Goal: Task Accomplishment & Management: Complete application form

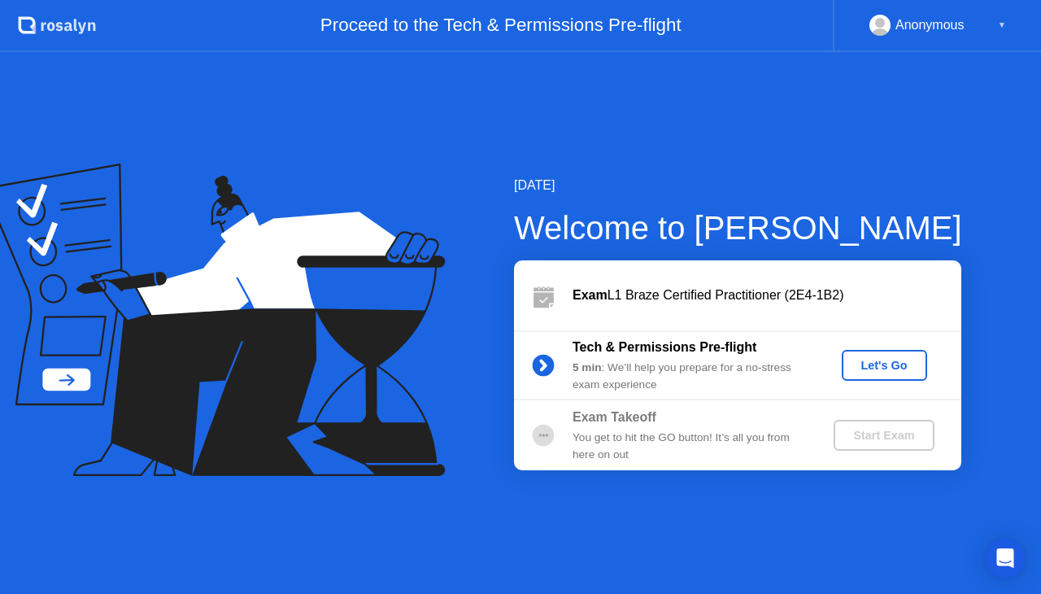
click at [877, 361] on div "Let's Go" at bounding box center [884, 365] width 72 height 13
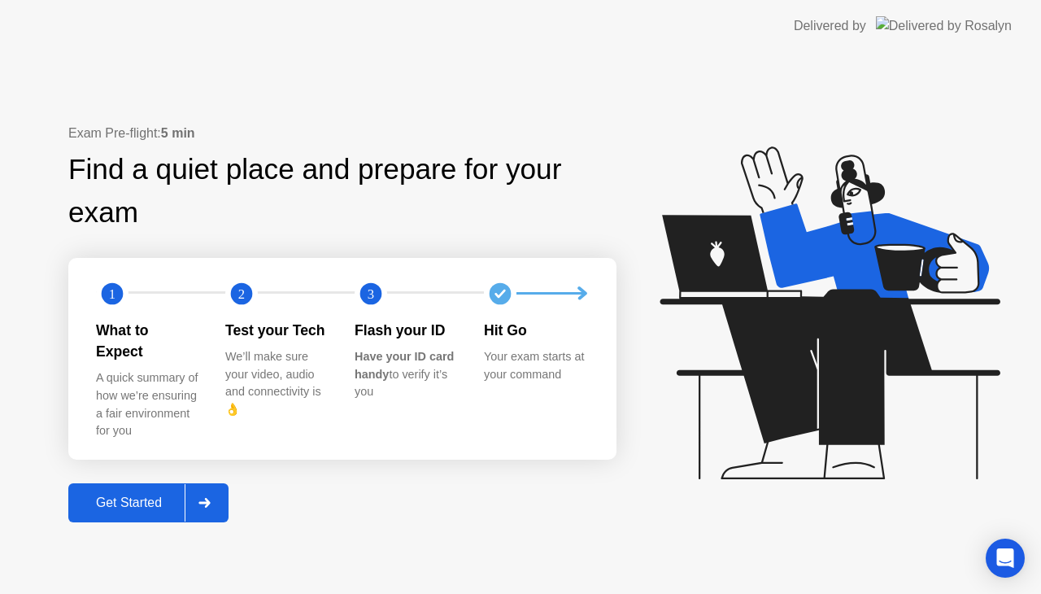
click at [154, 503] on button "Get Started" at bounding box center [148, 502] width 160 height 39
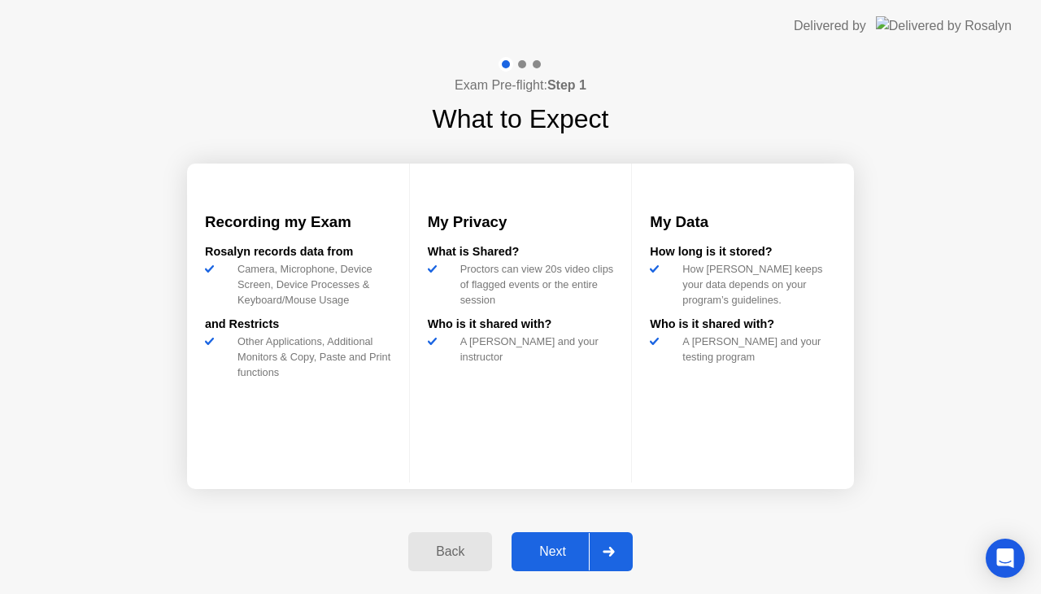
click at [555, 548] on div "Next" at bounding box center [552, 551] width 72 height 15
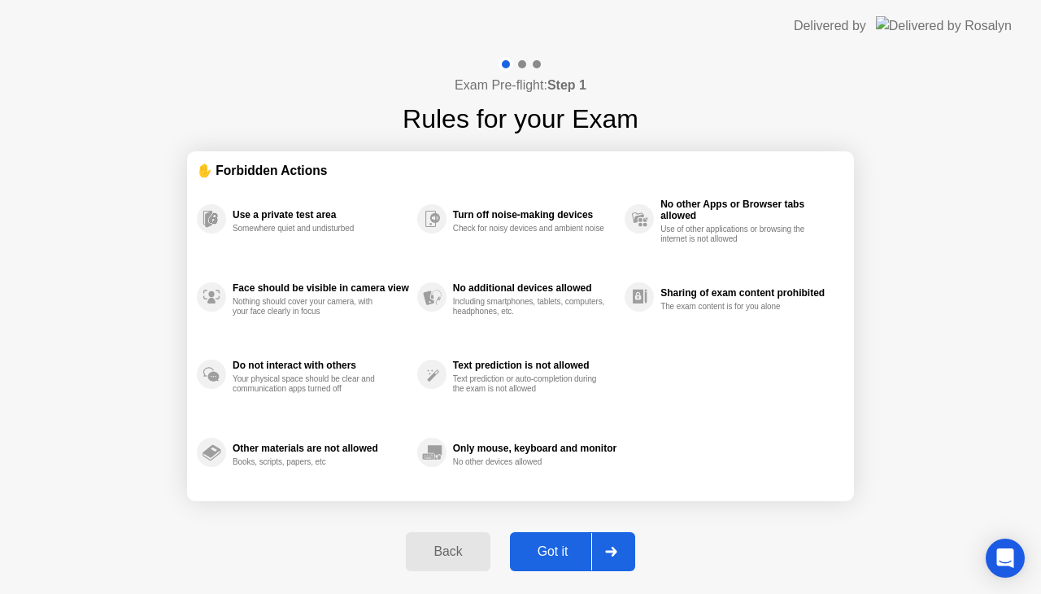
click at [566, 553] on div "Got it" at bounding box center [553, 551] width 76 height 15
select select "**********"
select select "*******"
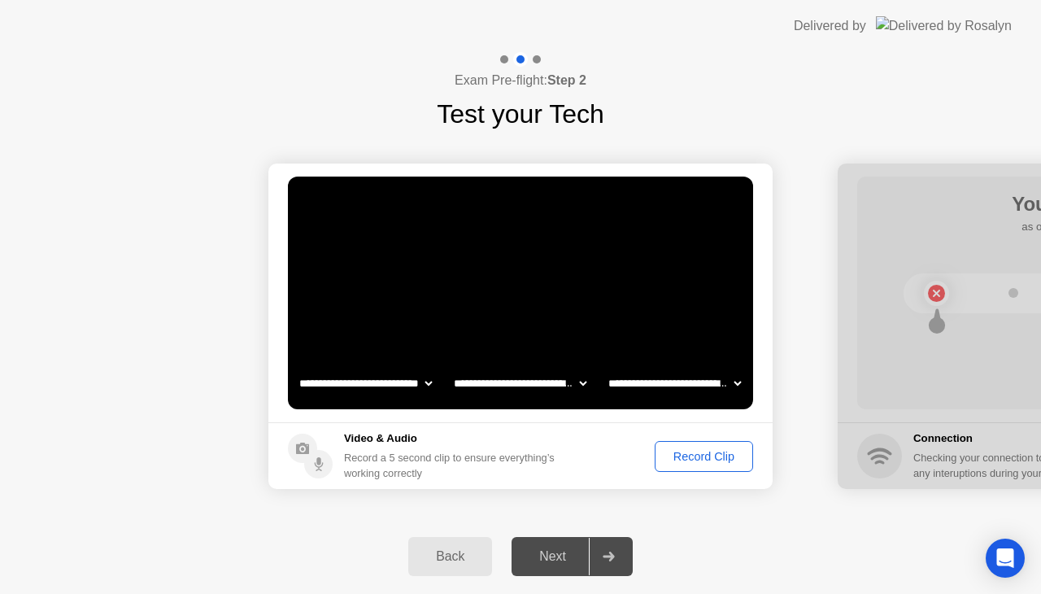
click at [689, 454] on div "Record Clip" at bounding box center [703, 456] width 87 height 13
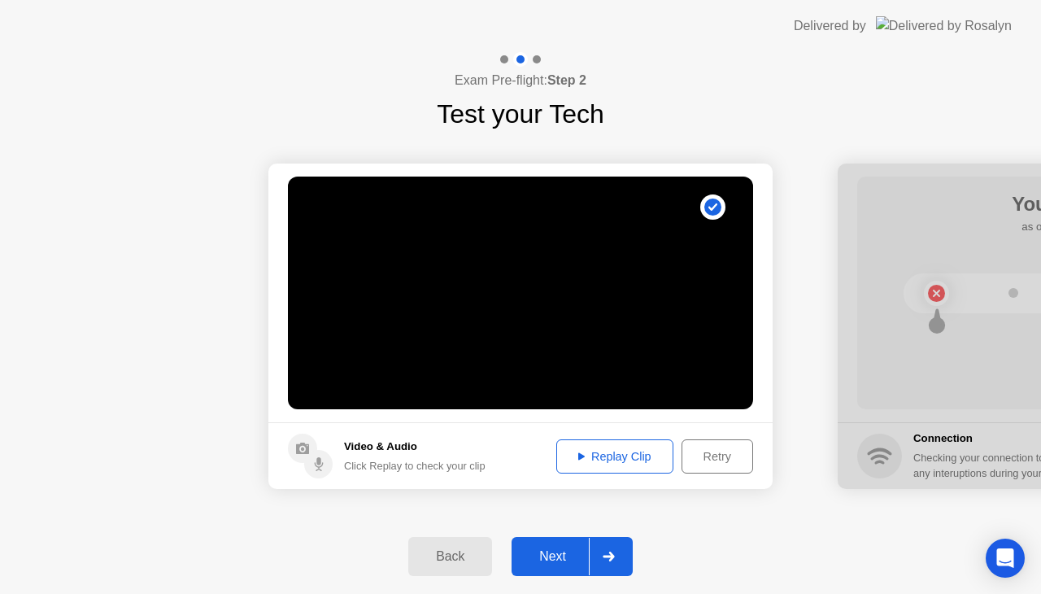
click at [603, 458] on div "Replay Clip" at bounding box center [615, 456] width 106 height 13
click at [550, 550] on div "Next" at bounding box center [552, 556] width 72 height 15
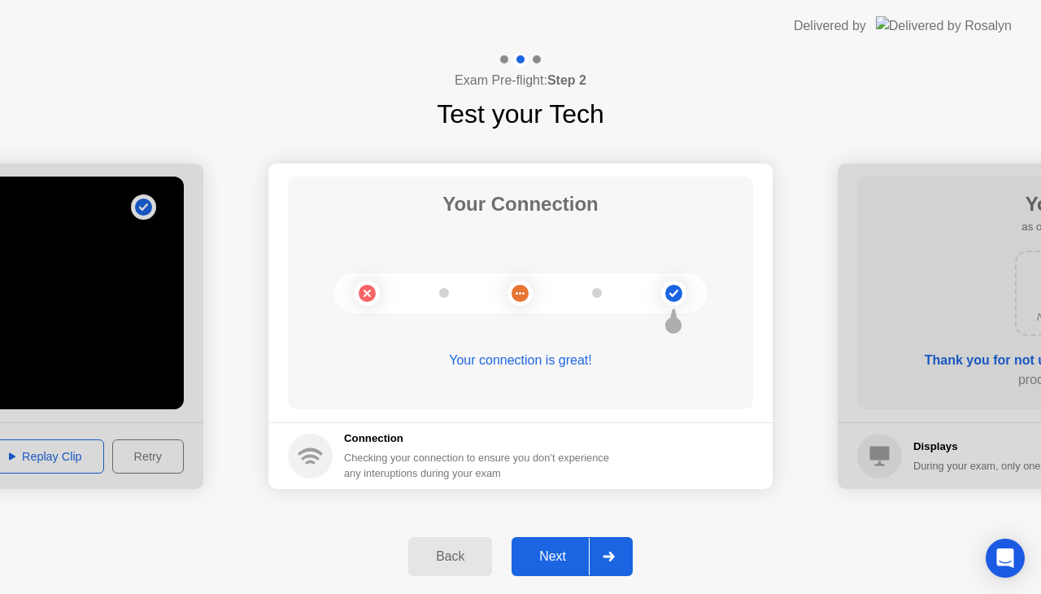
click at [545, 551] on div "Next" at bounding box center [552, 556] width 72 height 15
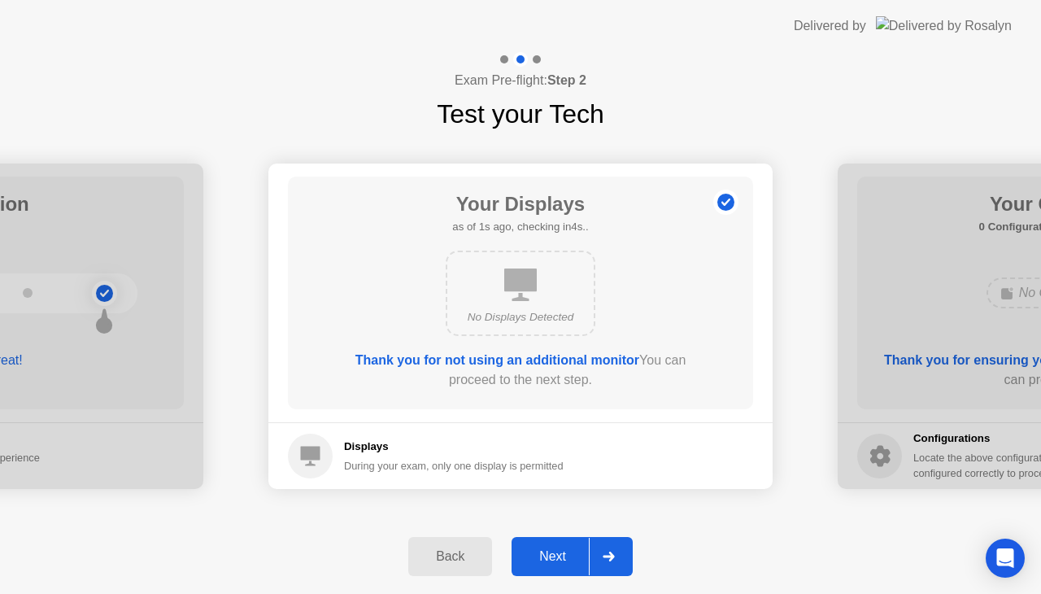
click at [556, 550] on div "Next" at bounding box center [552, 556] width 72 height 15
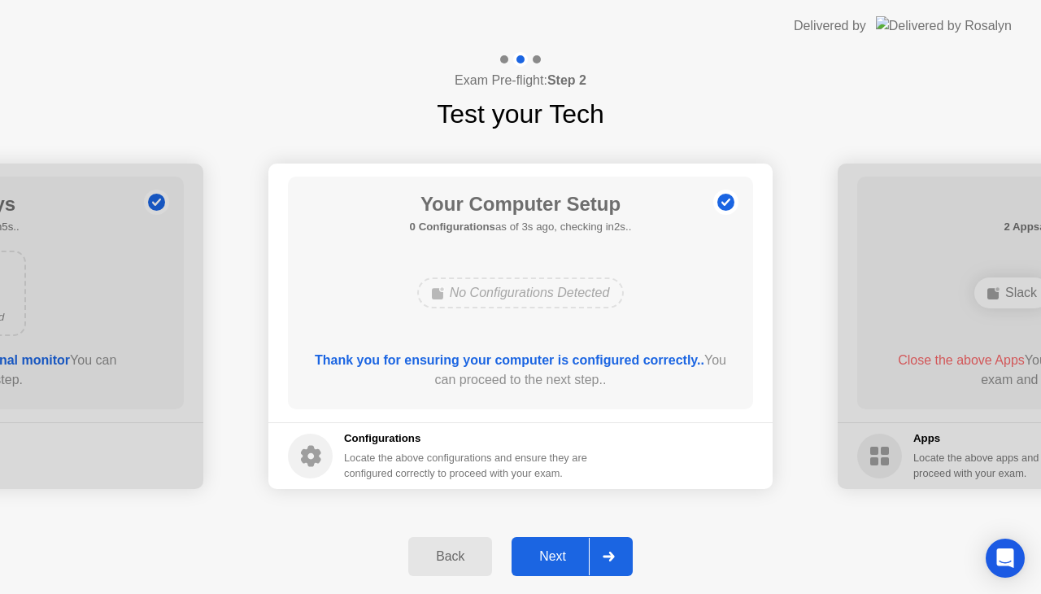
click at [562, 554] on div "Next" at bounding box center [552, 556] width 72 height 15
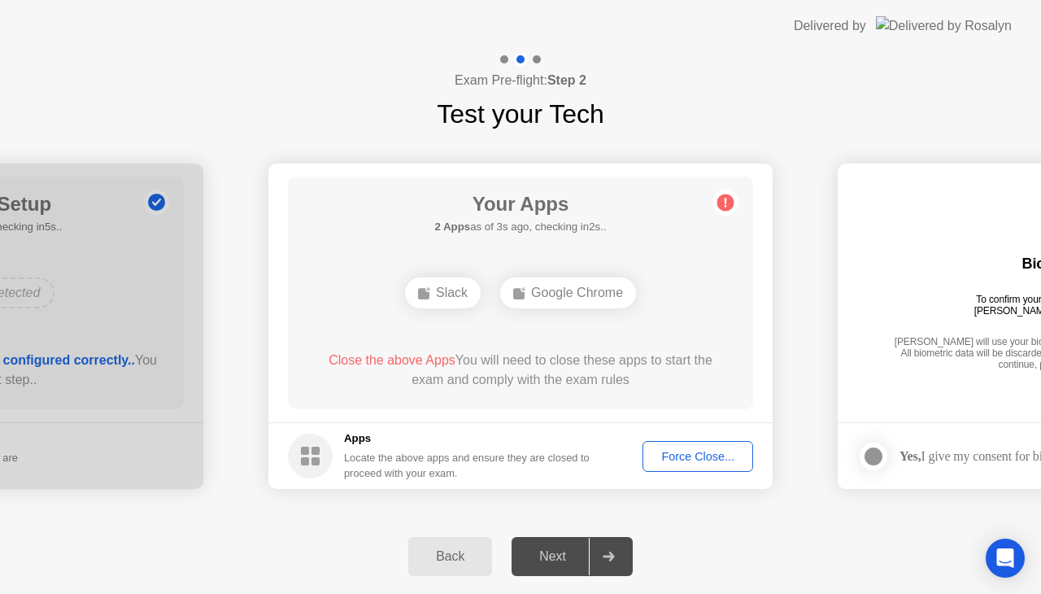
click at [694, 459] on div "Force Close..." at bounding box center [697, 456] width 99 height 13
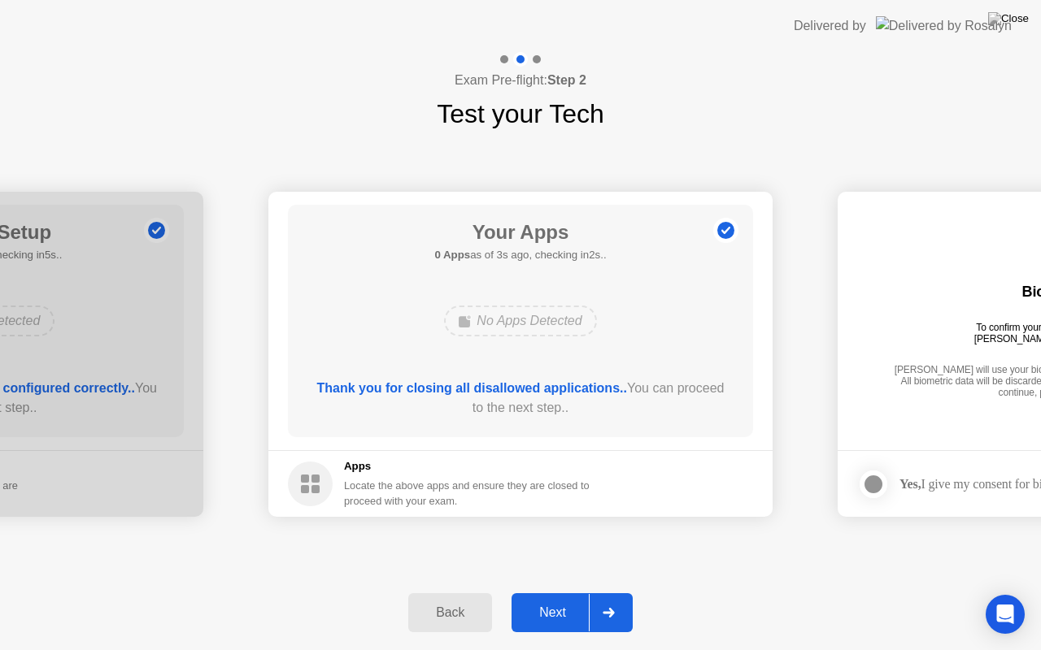
click at [541, 593] on div "Next" at bounding box center [552, 613] width 72 height 15
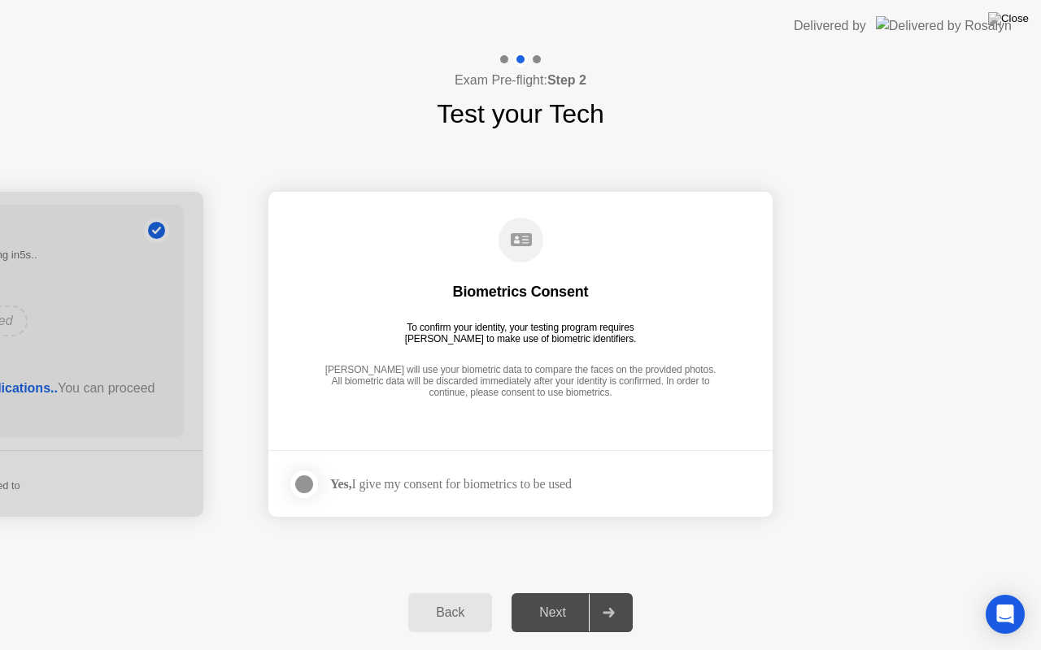
click at [307, 485] on div at bounding box center [304, 485] width 20 height 20
click at [545, 593] on div "Next" at bounding box center [552, 613] width 72 height 15
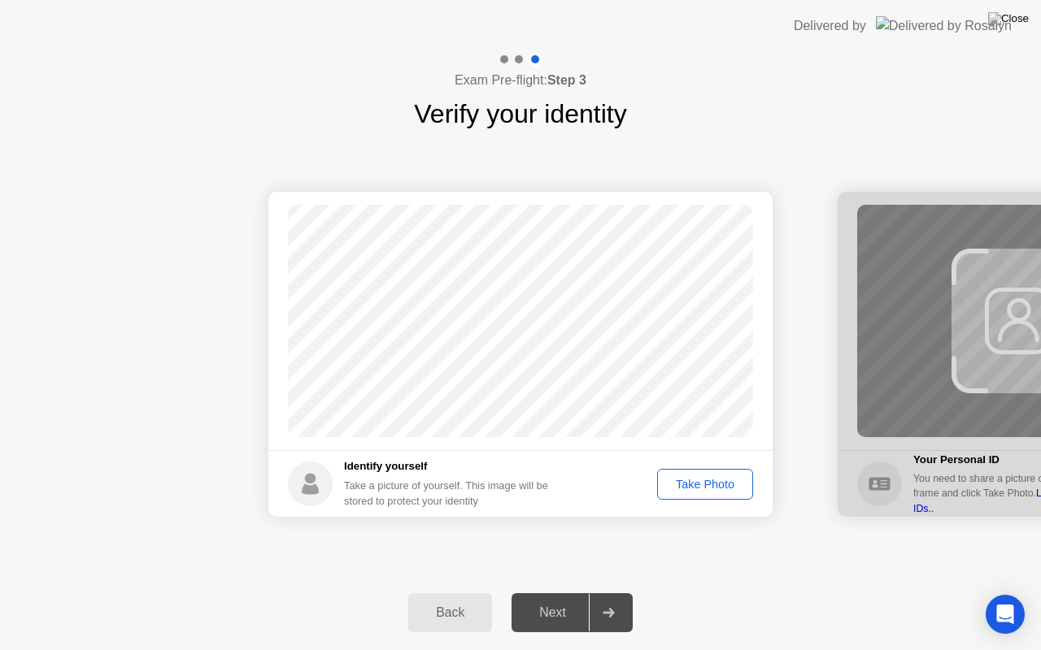
click at [681, 488] on div "Take Photo" at bounding box center [705, 484] width 85 height 13
click at [571, 593] on div "Next" at bounding box center [552, 613] width 72 height 15
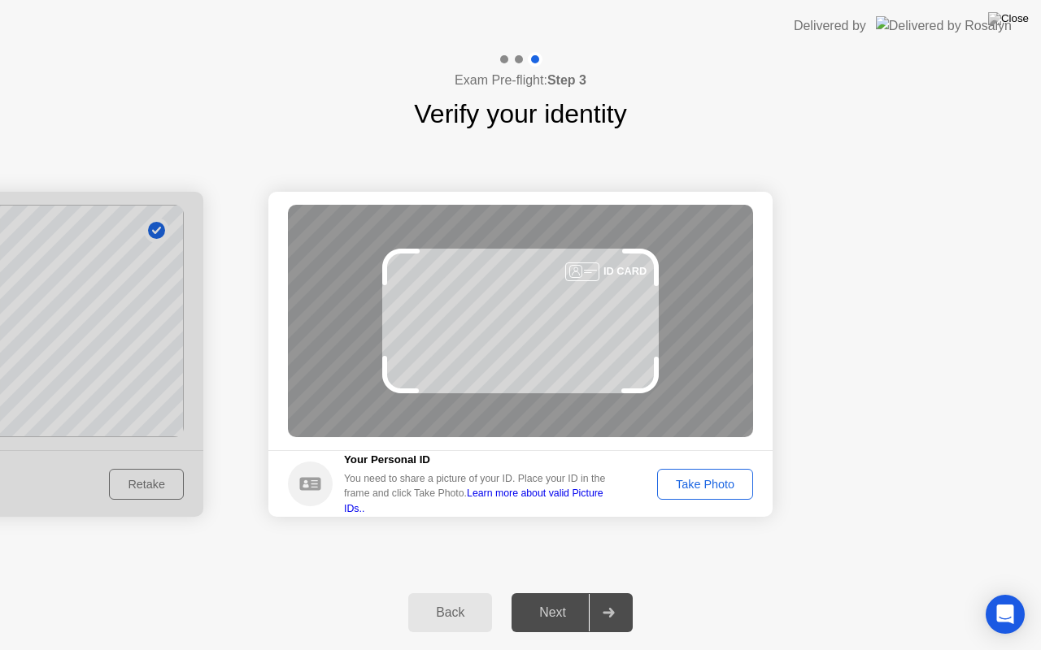
click at [703, 482] on div "Take Photo" at bounding box center [705, 484] width 85 height 13
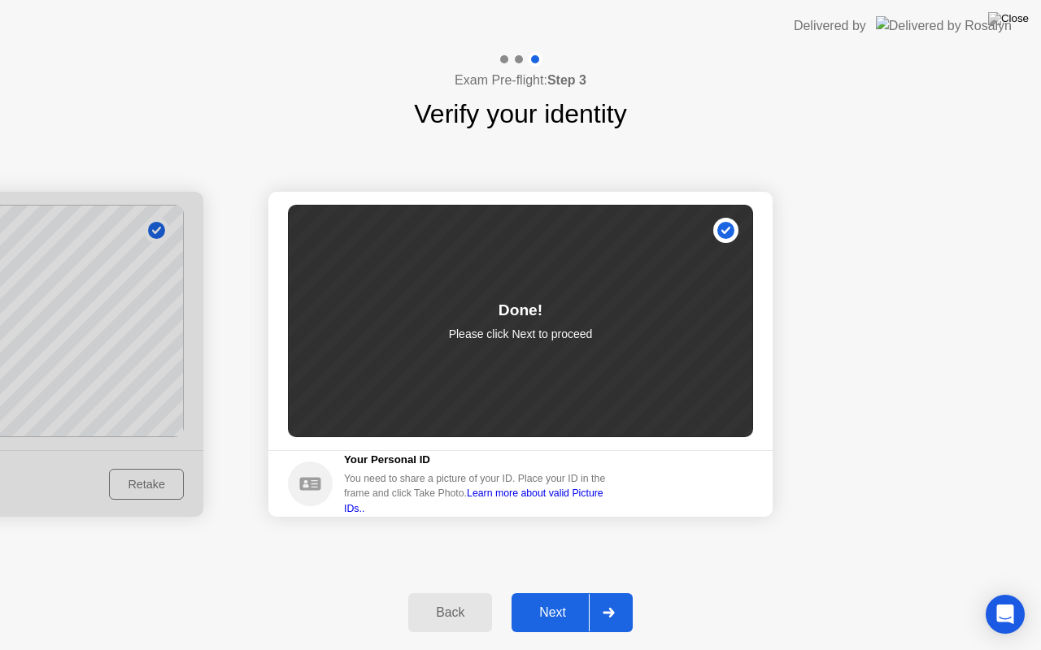
click at [559, 593] on div "Next" at bounding box center [552, 613] width 72 height 15
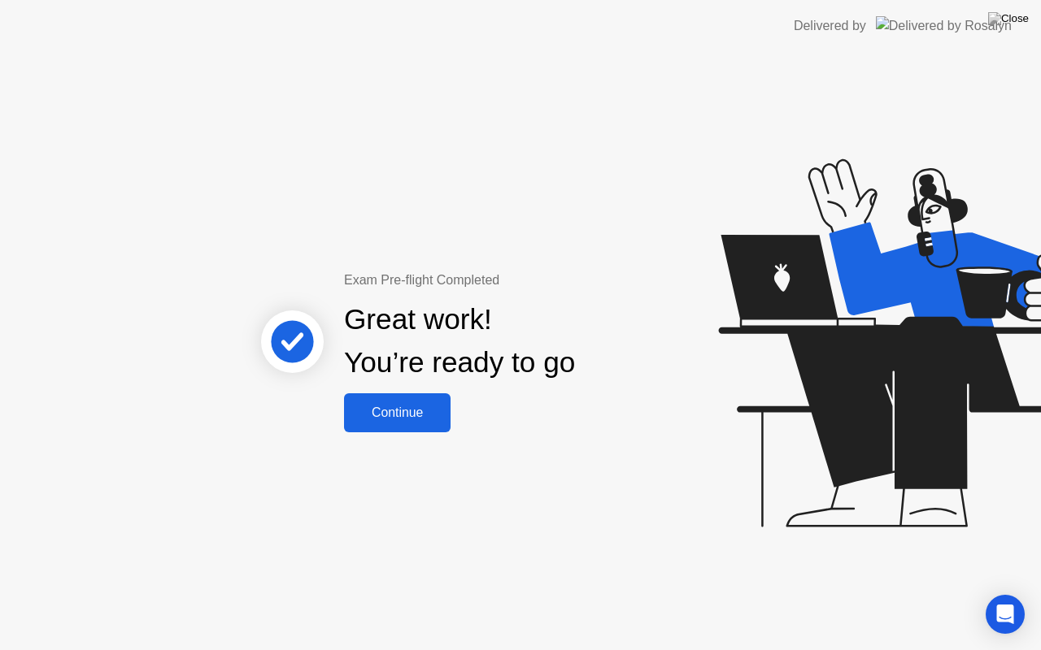
click at [397, 416] on div "Continue" at bounding box center [397, 413] width 97 height 15
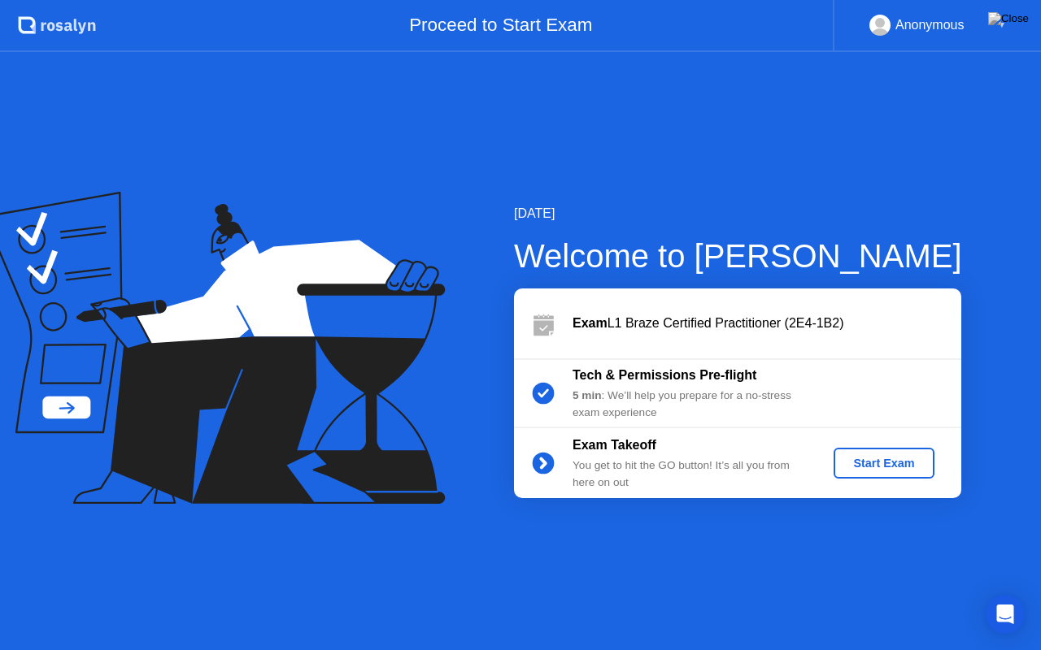
click at [851, 467] on div "Start Exam" at bounding box center [883, 463] width 87 height 13
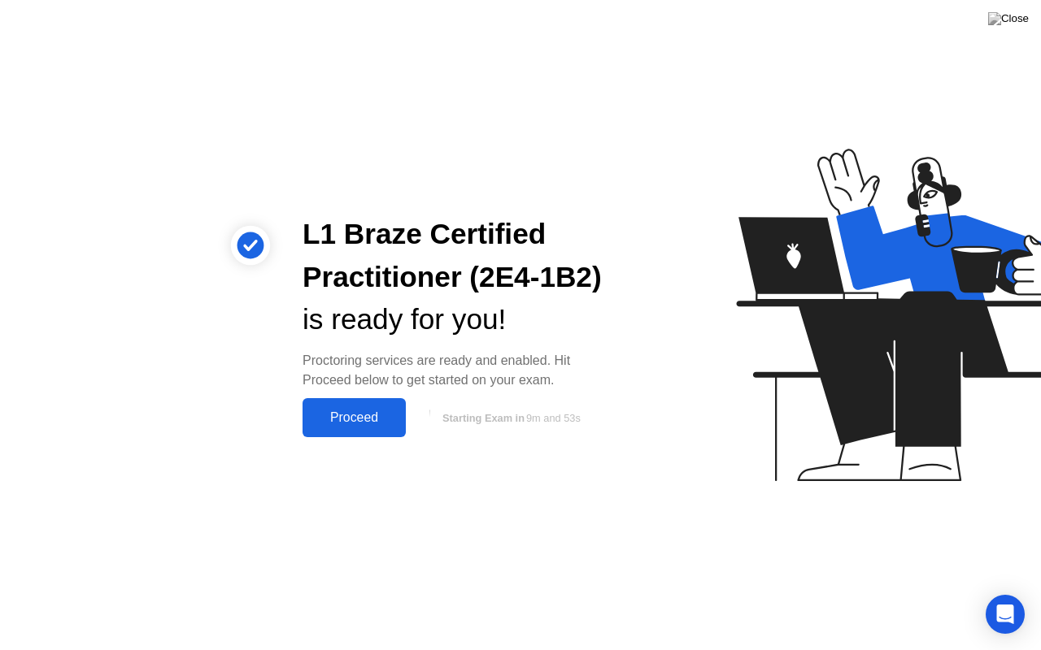
click at [363, 425] on div "Proceed" at bounding box center [354, 418] width 94 height 15
